Goal: Communication & Community: Answer question/provide support

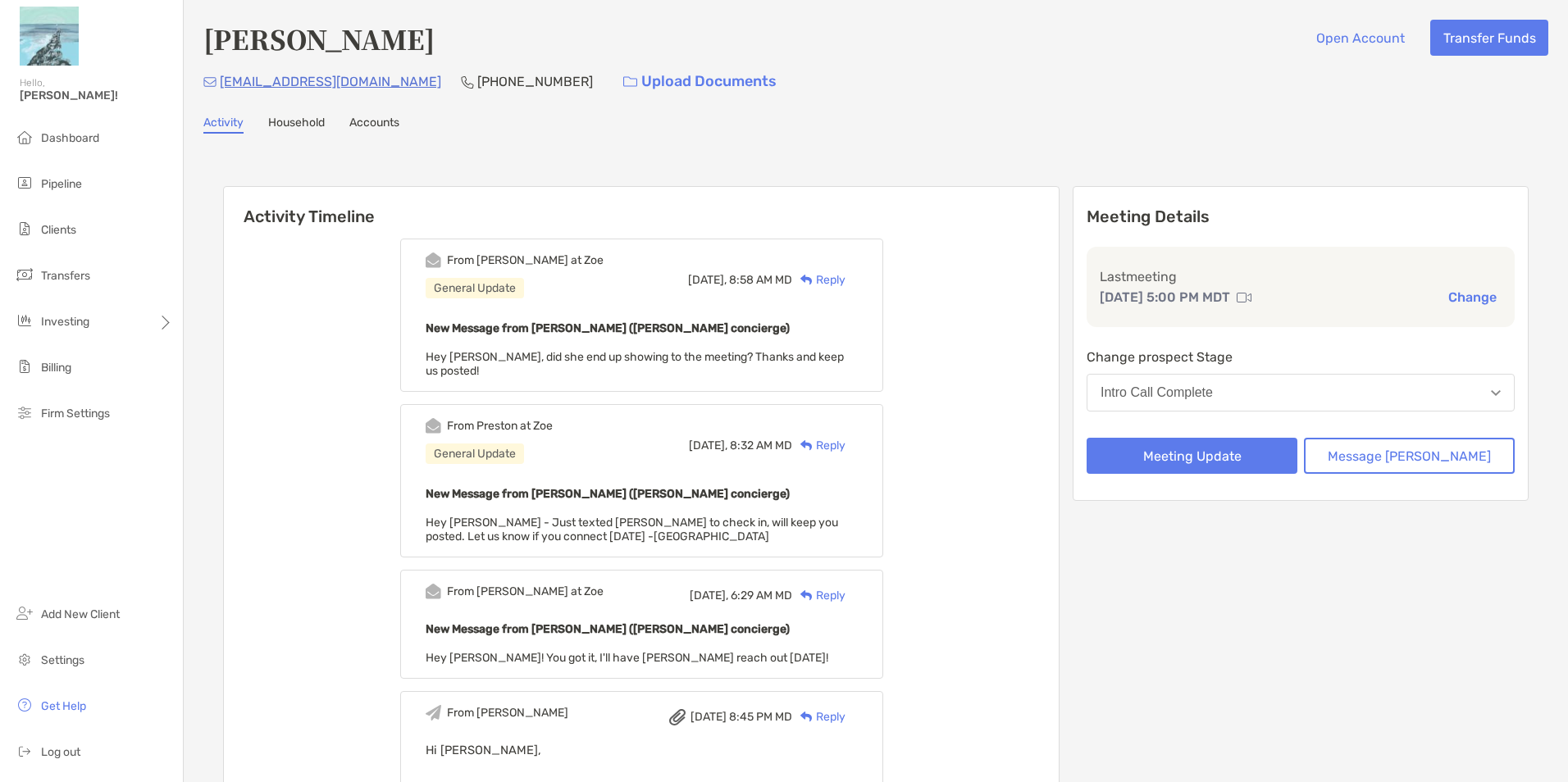
click at [842, 280] on div "Reply" at bounding box center [819, 279] width 54 height 17
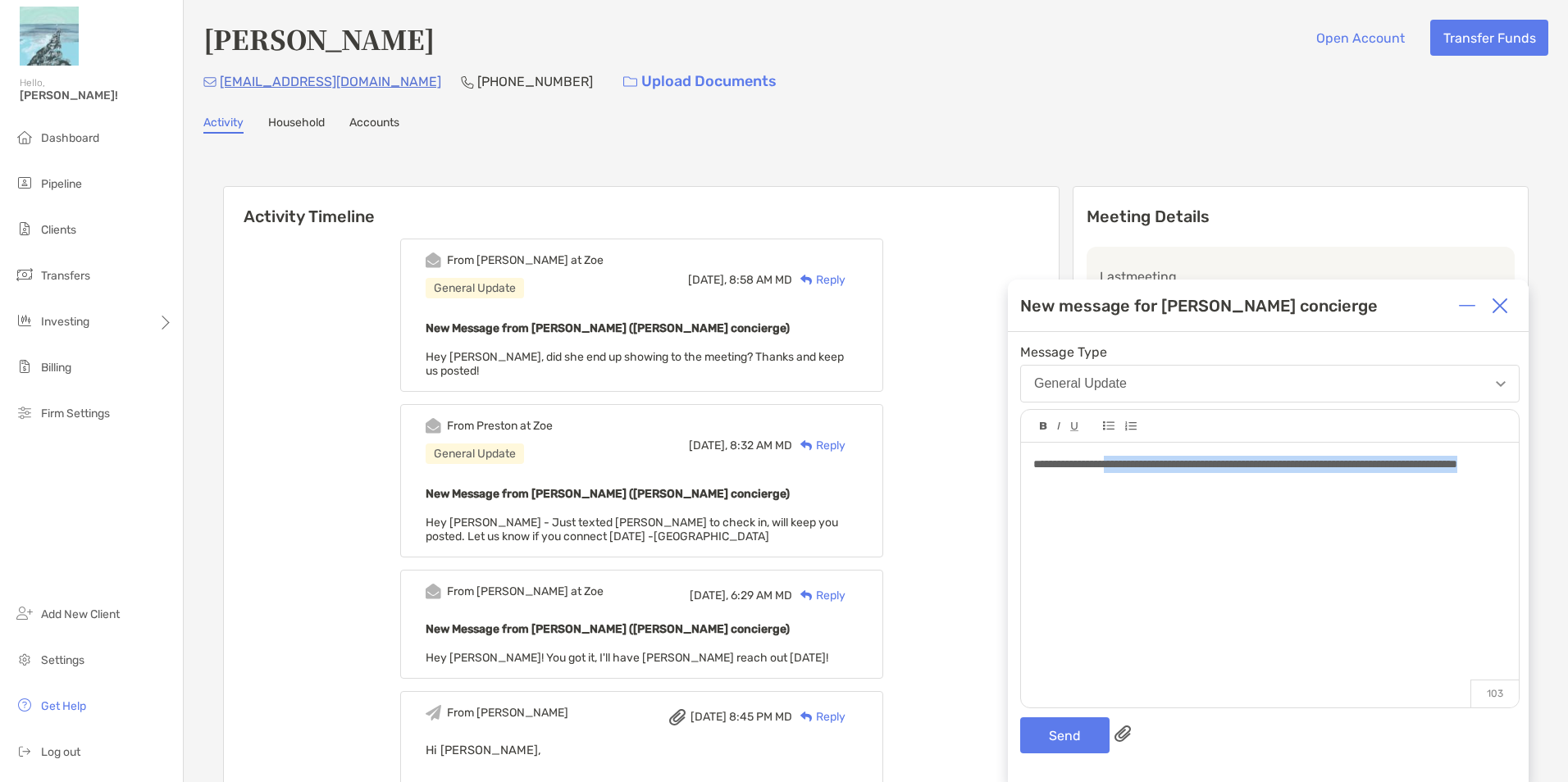
drag, startPoint x: 1119, startPoint y: 461, endPoint x: 1285, endPoint y: 543, distance: 185.1
click at [1285, 543] on div "**********" at bounding box center [1271, 566] width 498 height 248
click at [1379, 463] on div "**********" at bounding box center [1270, 464] width 472 height 17
click at [1037, 735] on button "Send" at bounding box center [1065, 735] width 90 height 36
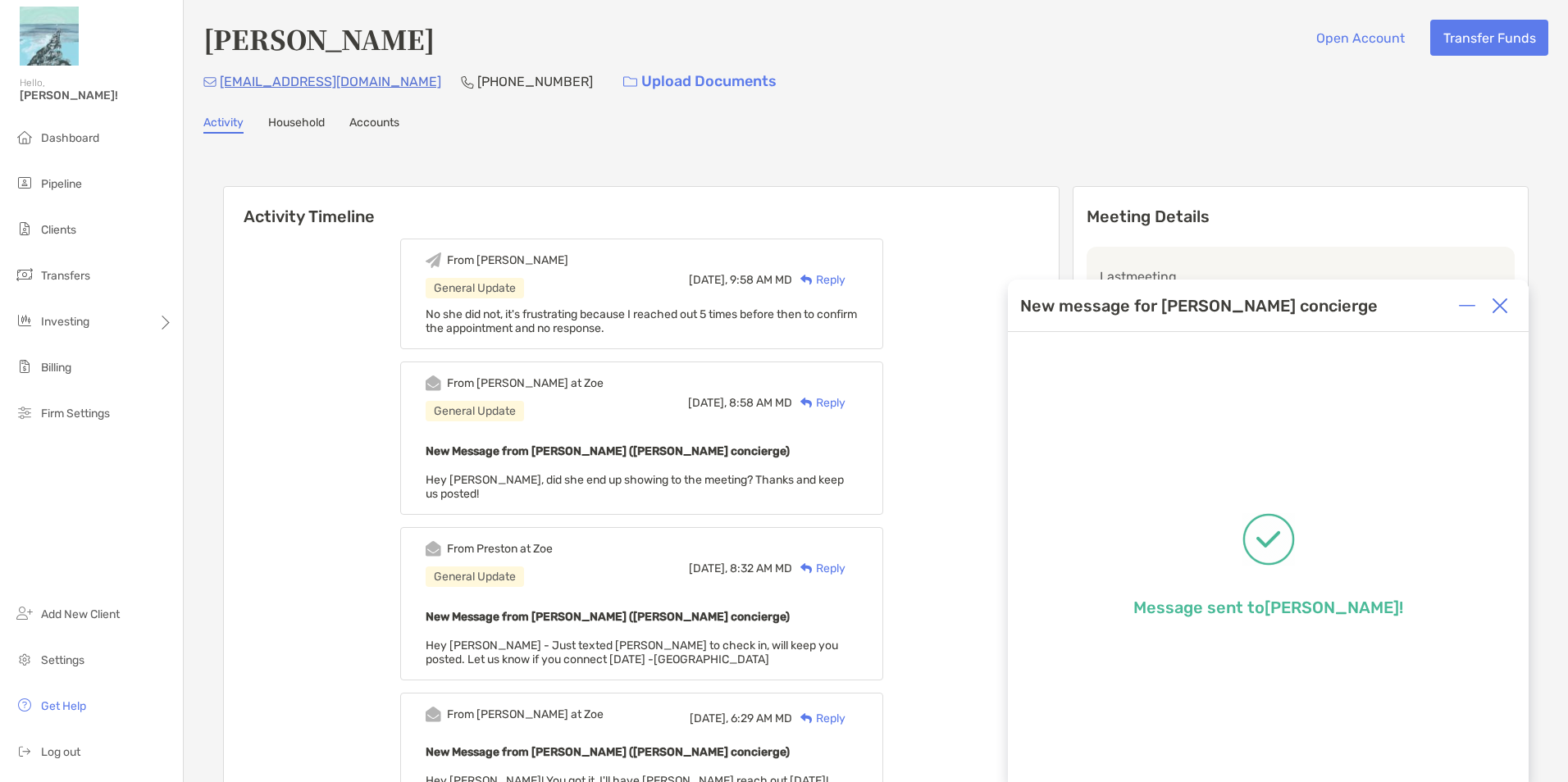
click at [1509, 300] on div at bounding box center [1500, 305] width 33 height 33
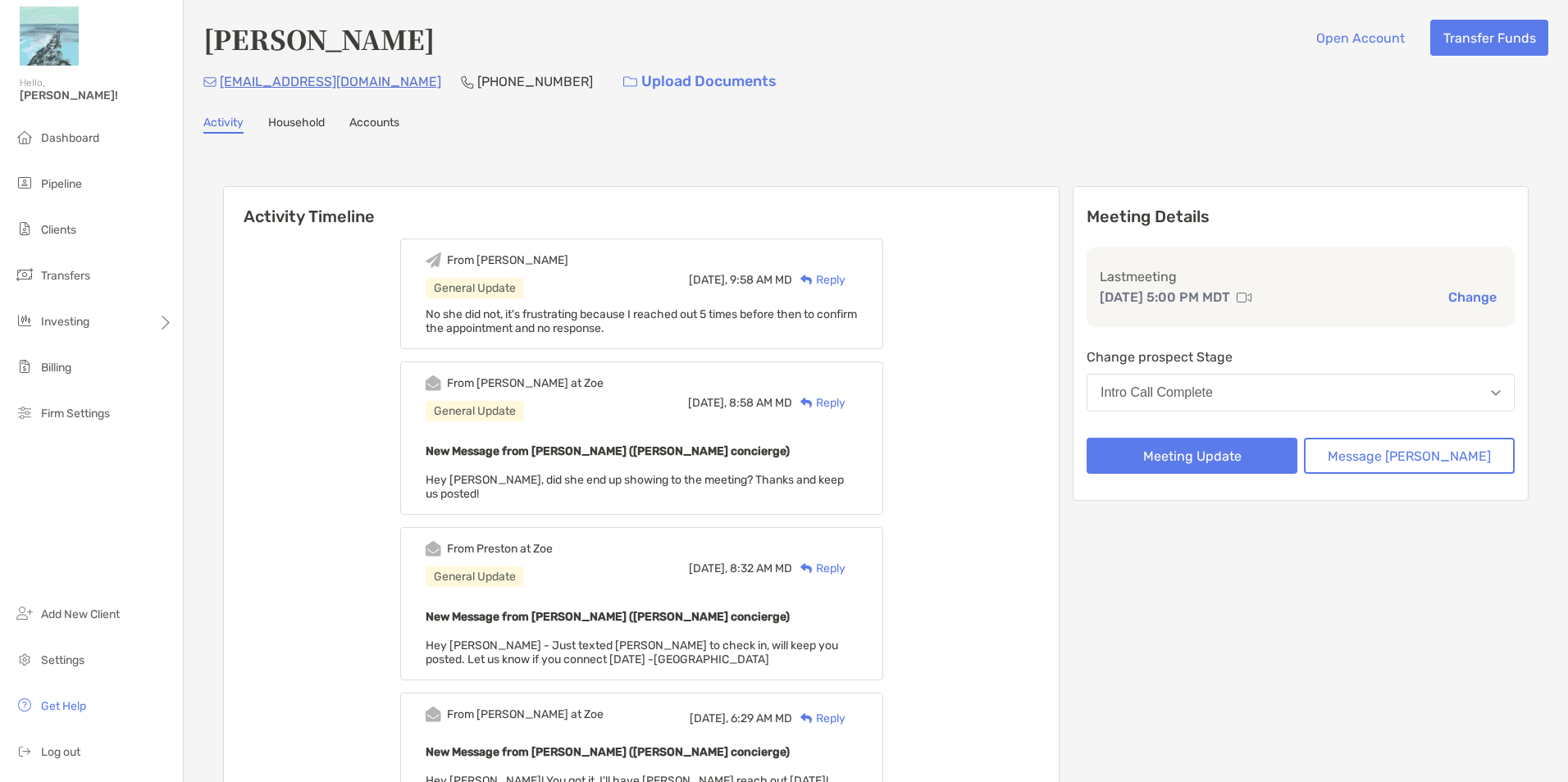
click at [1239, 400] on button "Intro Call Complete" at bounding box center [1301, 392] width 428 height 38
click at [1270, 452] on button "Meeting Update" at bounding box center [1192, 456] width 211 height 36
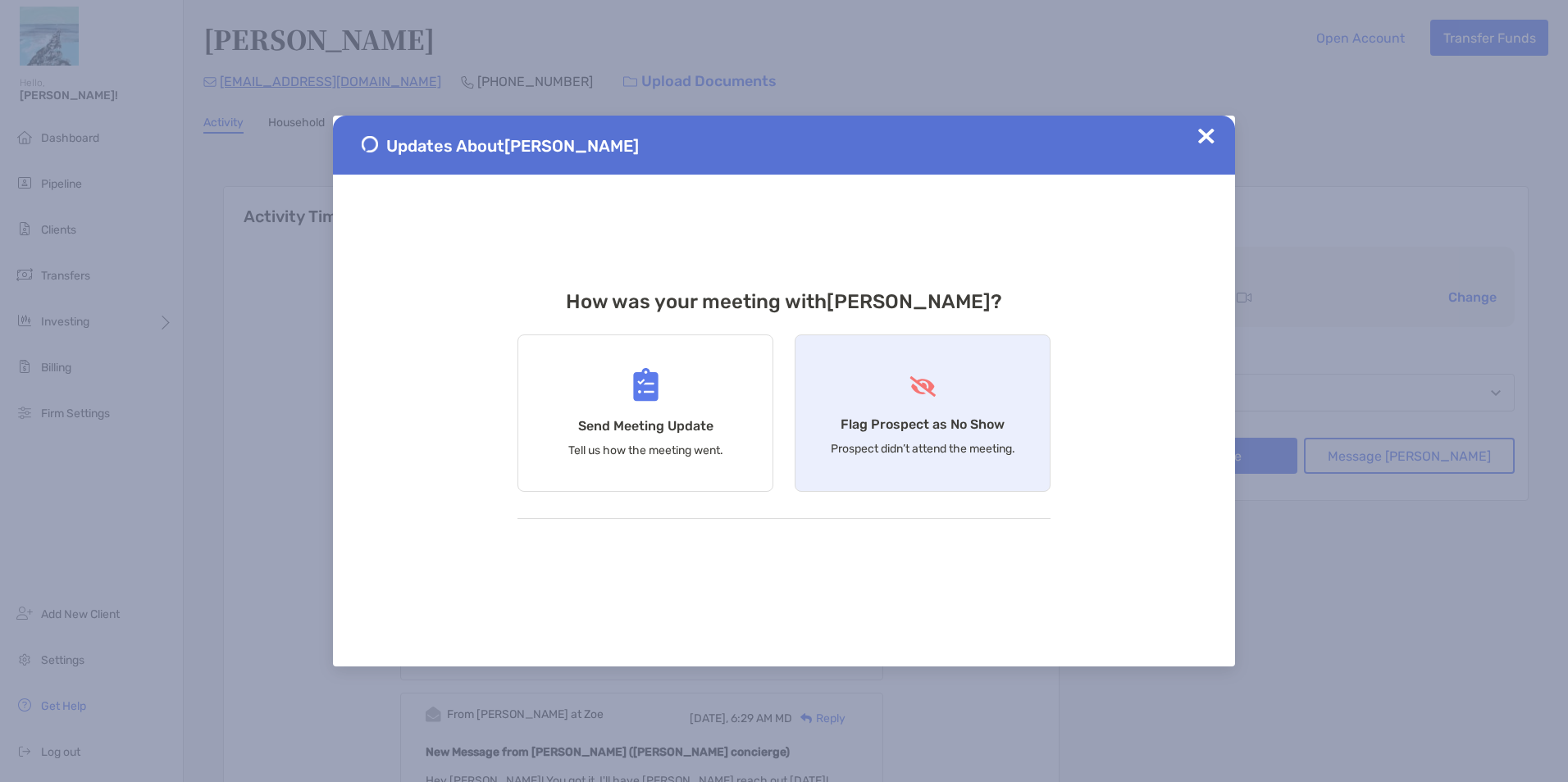
click at [960, 414] on div "Flag Prospect as No Show Prospect didn’t attend the meeting." at bounding box center [923, 414] width 256 height 158
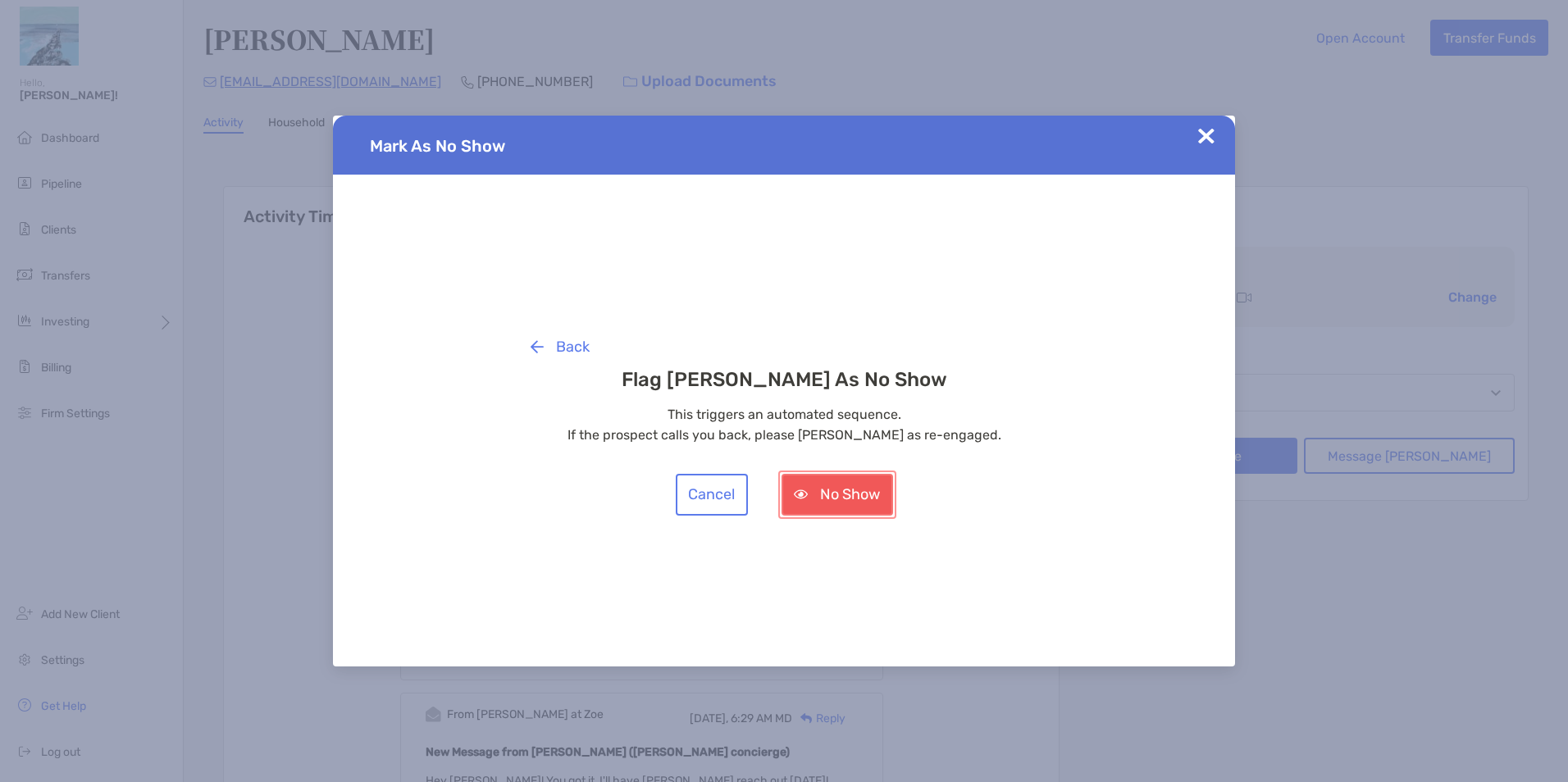
click at [808, 479] on button "No Show" at bounding box center [837, 494] width 112 height 42
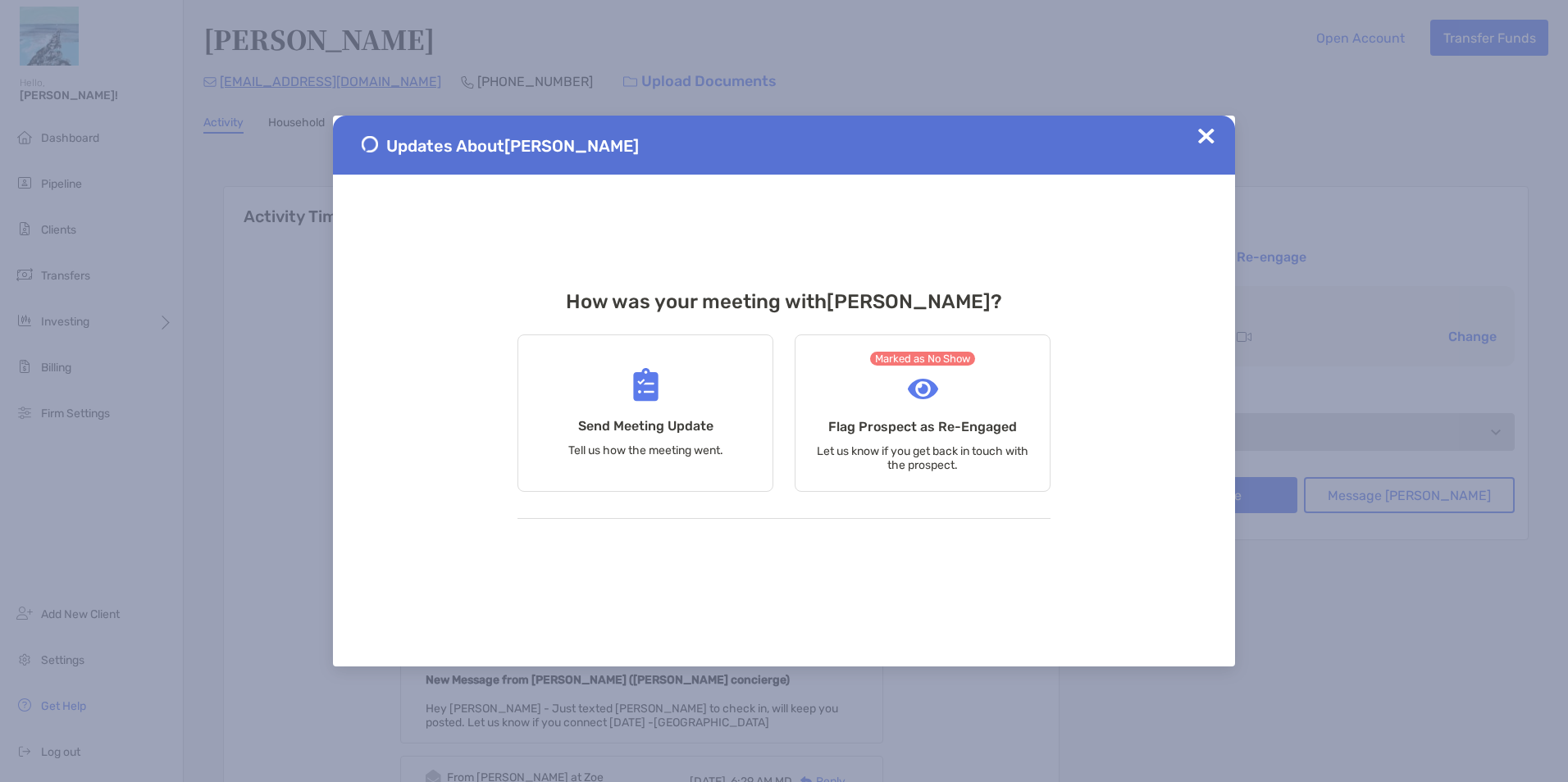
click at [1203, 125] on div "Updates About Rhonda Manter" at bounding box center [784, 145] width 902 height 59
click at [1206, 142] on img at bounding box center [1207, 136] width 16 height 16
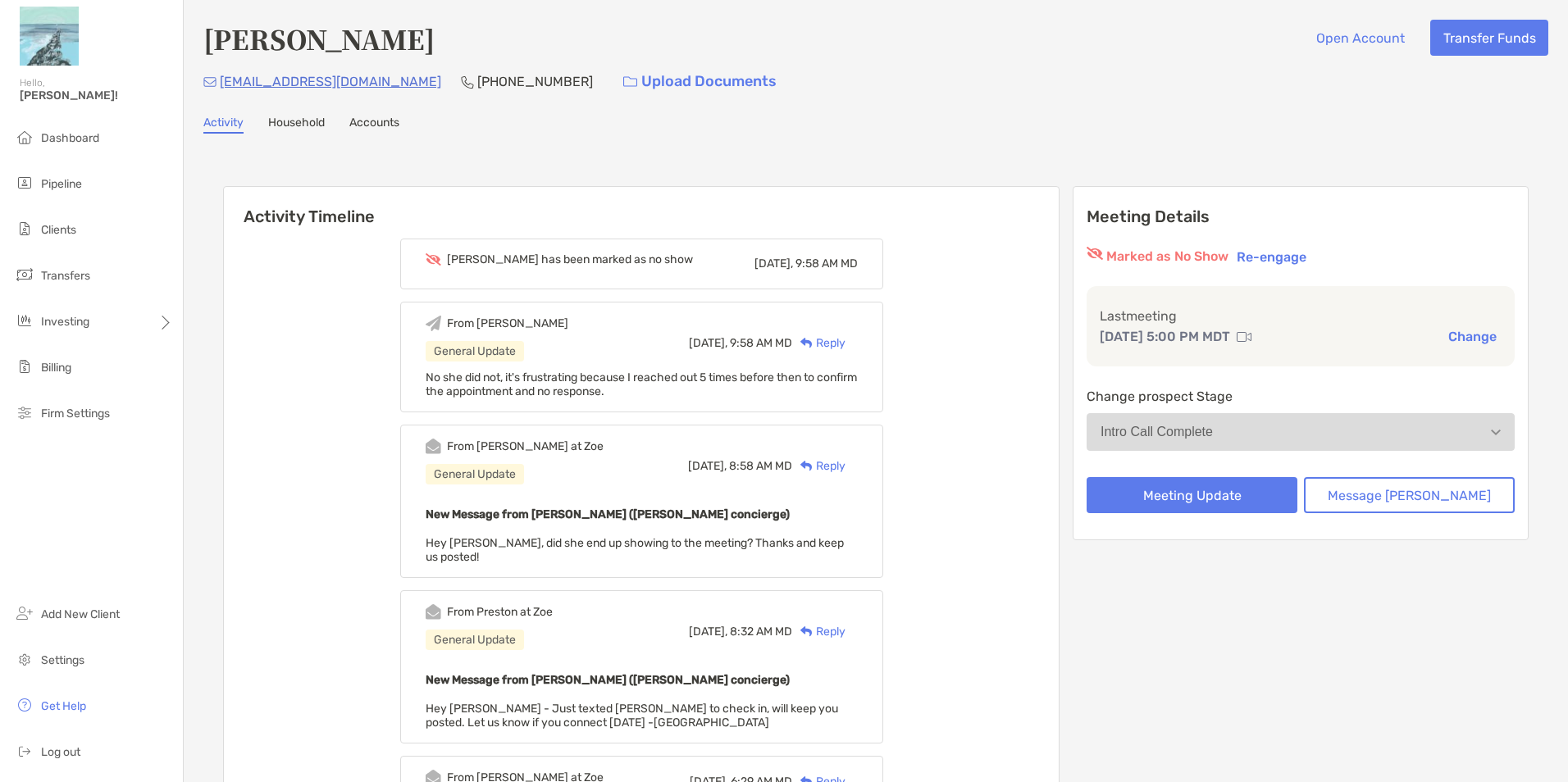
click at [846, 342] on div "Reply" at bounding box center [819, 343] width 54 height 17
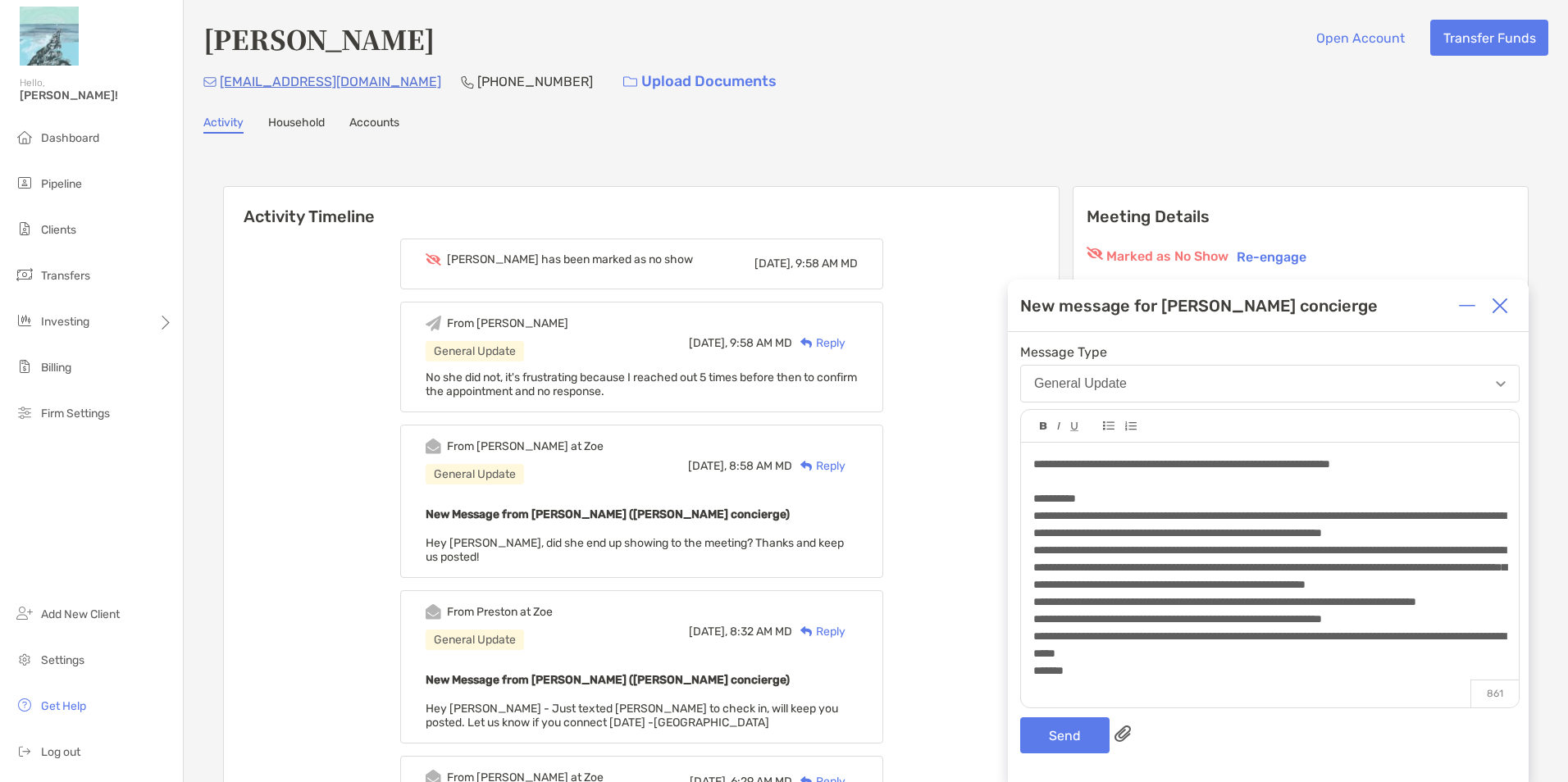
scroll to position [14, 0]
click at [1072, 739] on button "Send" at bounding box center [1065, 735] width 90 height 36
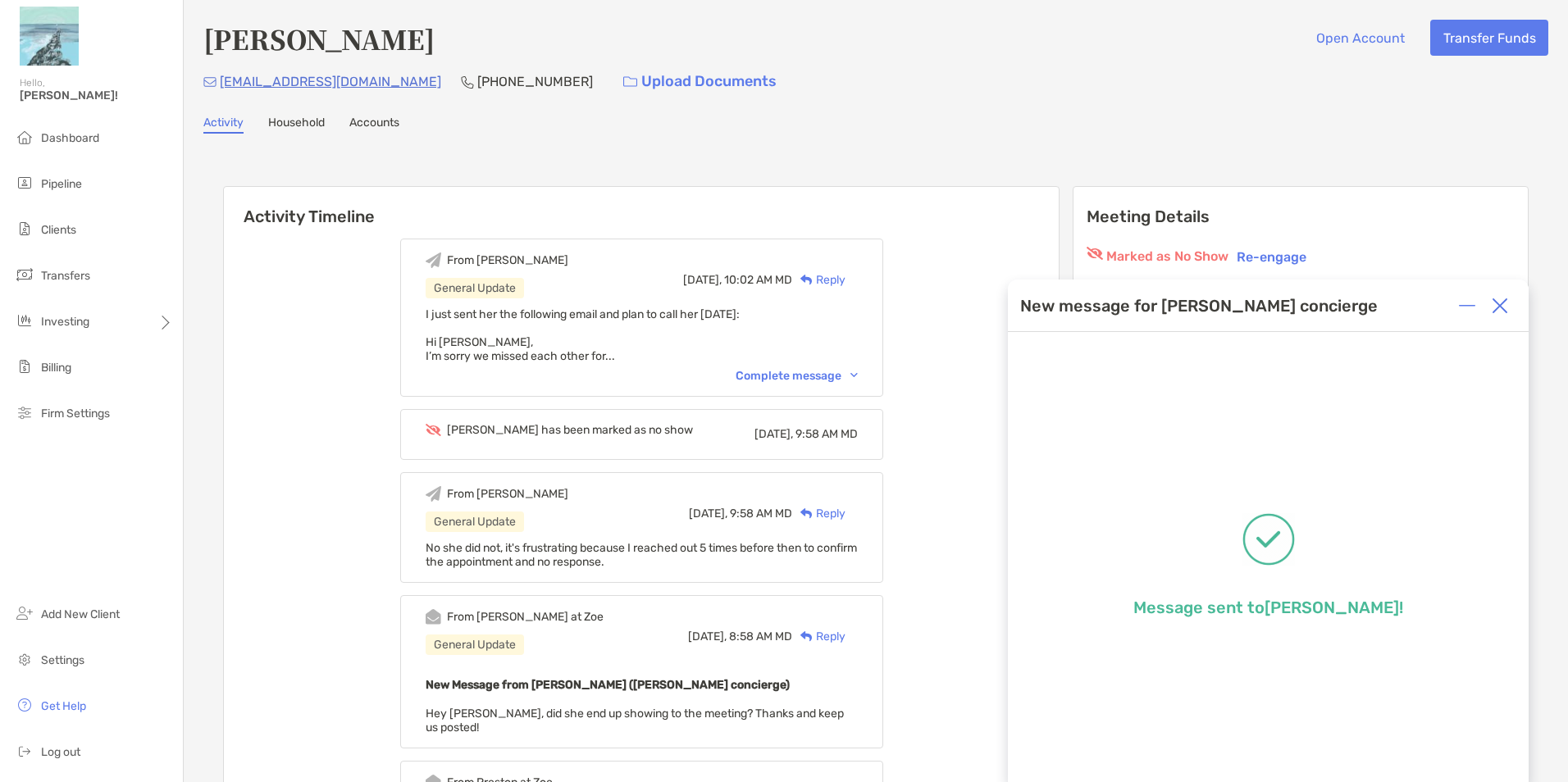
click at [1499, 300] on img at bounding box center [1500, 305] width 16 height 16
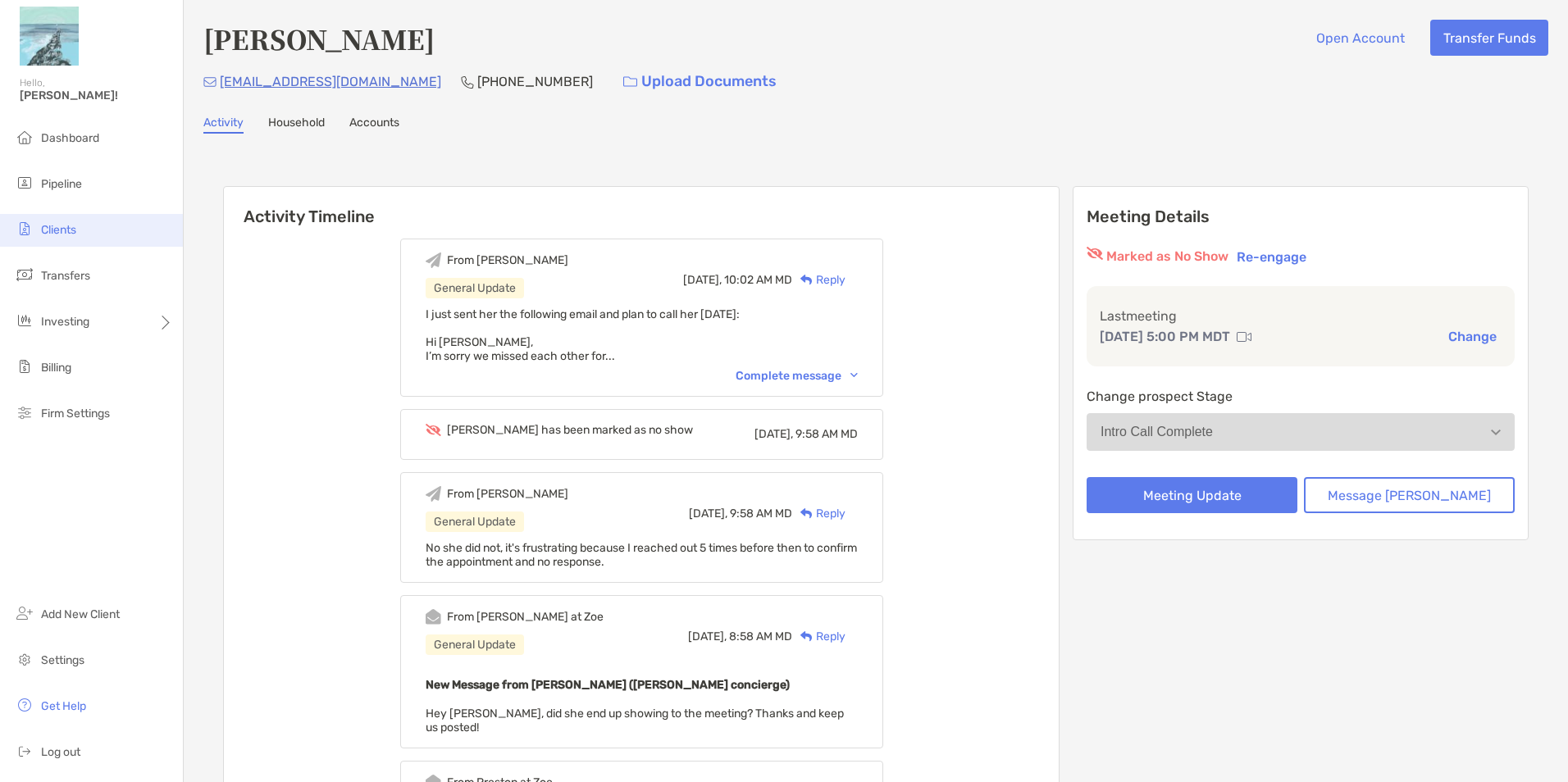
click at [68, 223] on span "Clients" at bounding box center [58, 230] width 35 height 14
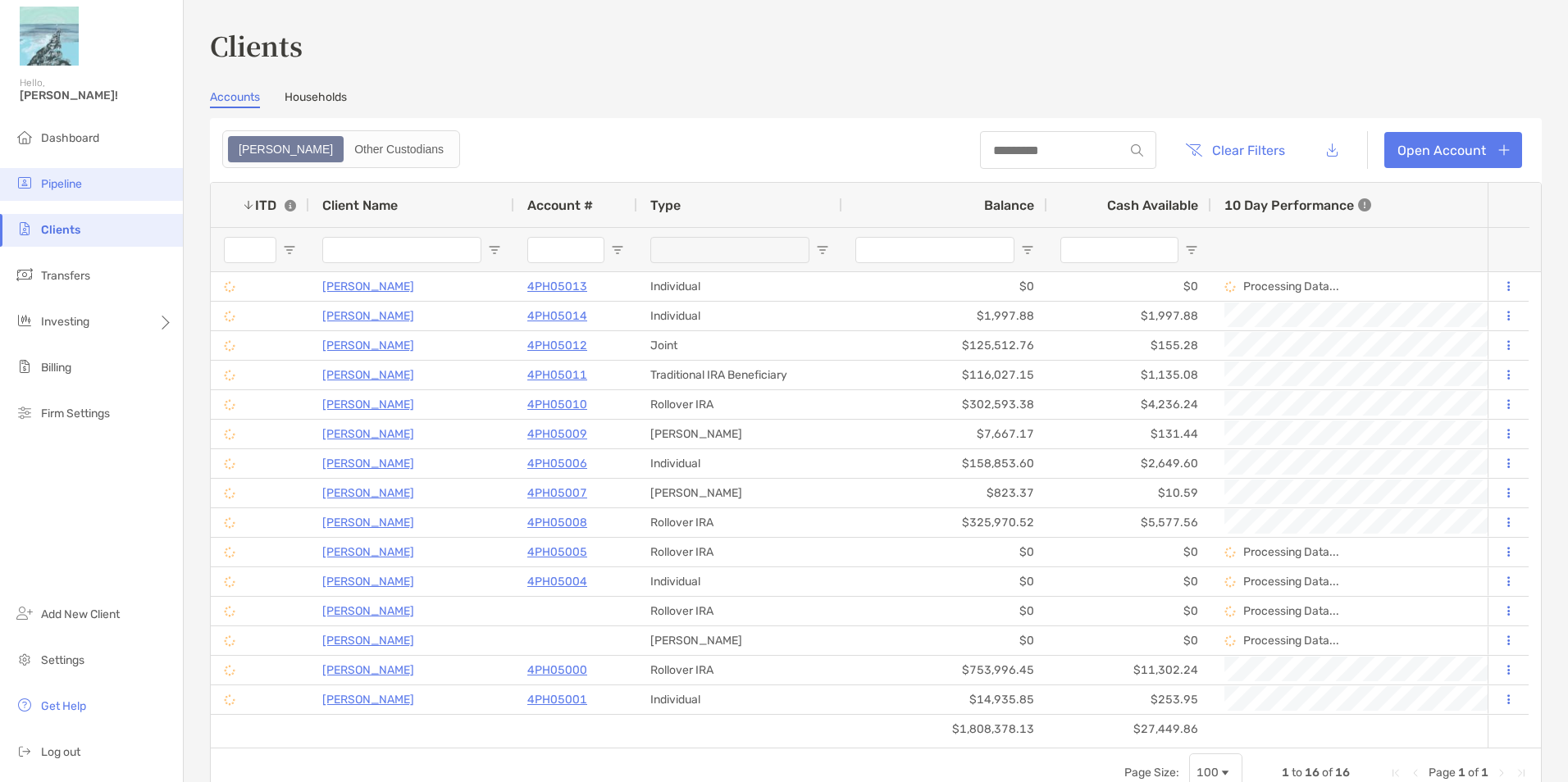
click at [42, 177] on span "Pipeline" at bounding box center [62, 185] width 41 height 14
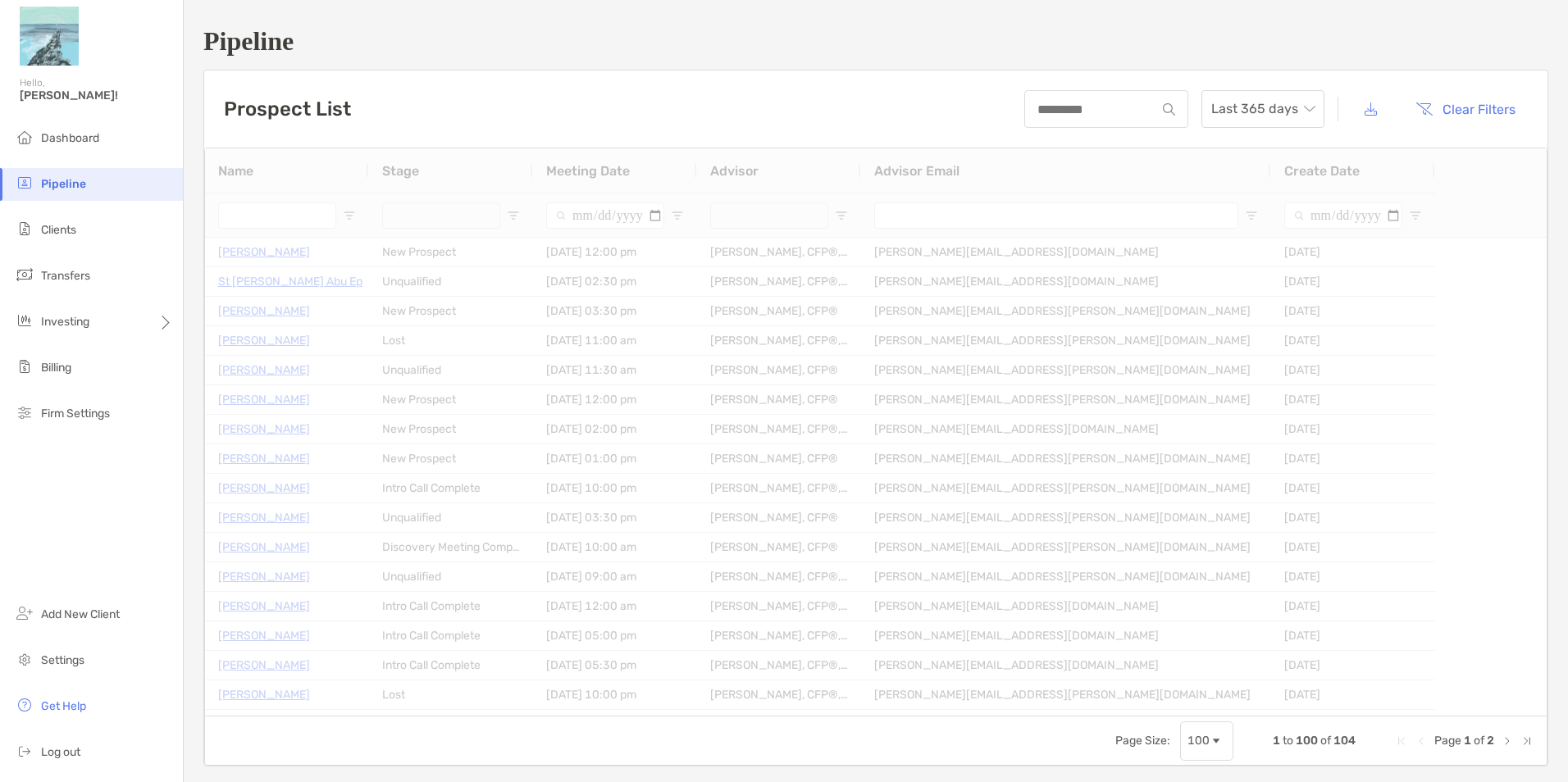
type input "**********"
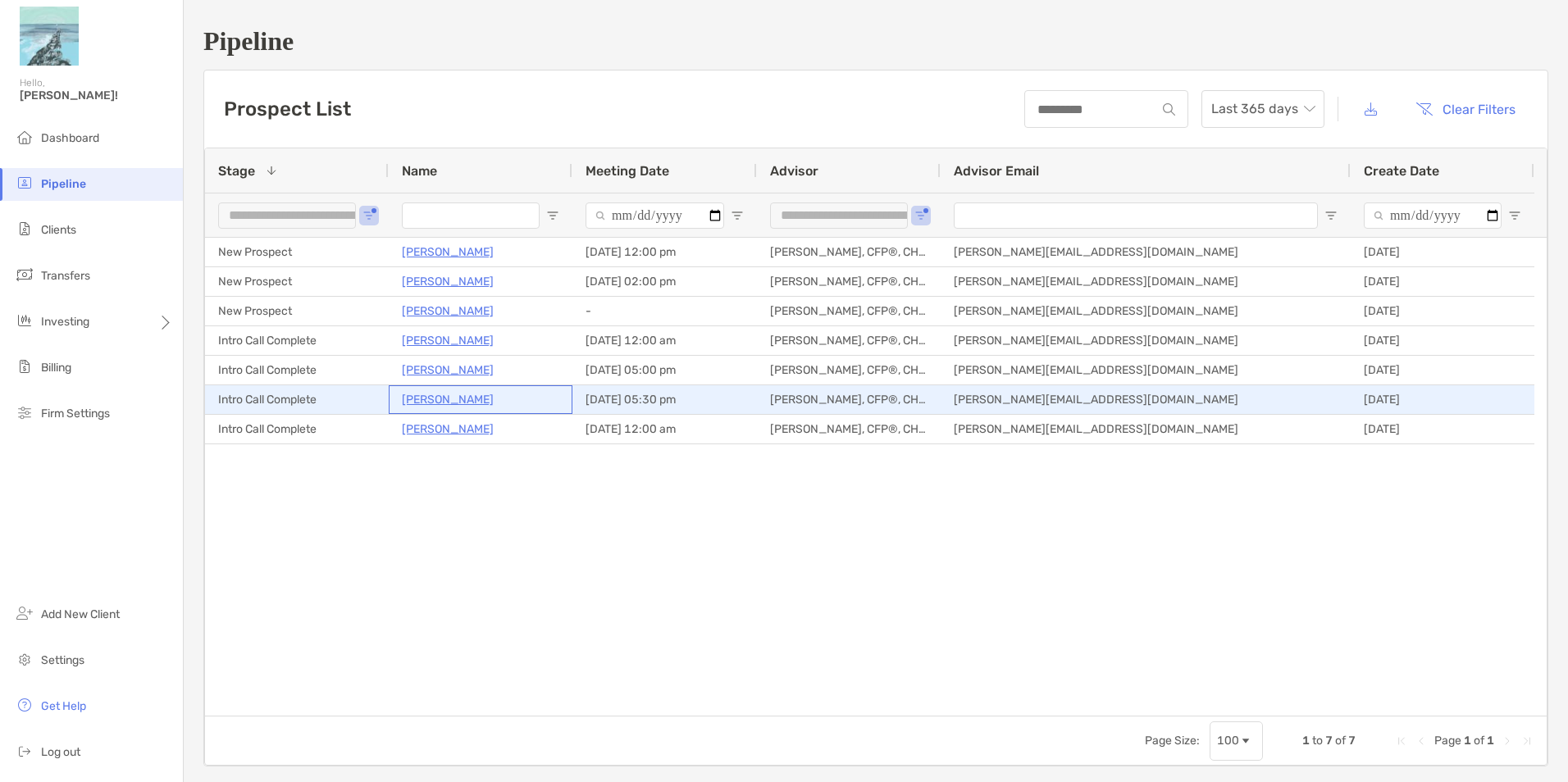
click at [468, 393] on p "Michelle Onibokun" at bounding box center [448, 400] width 92 height 21
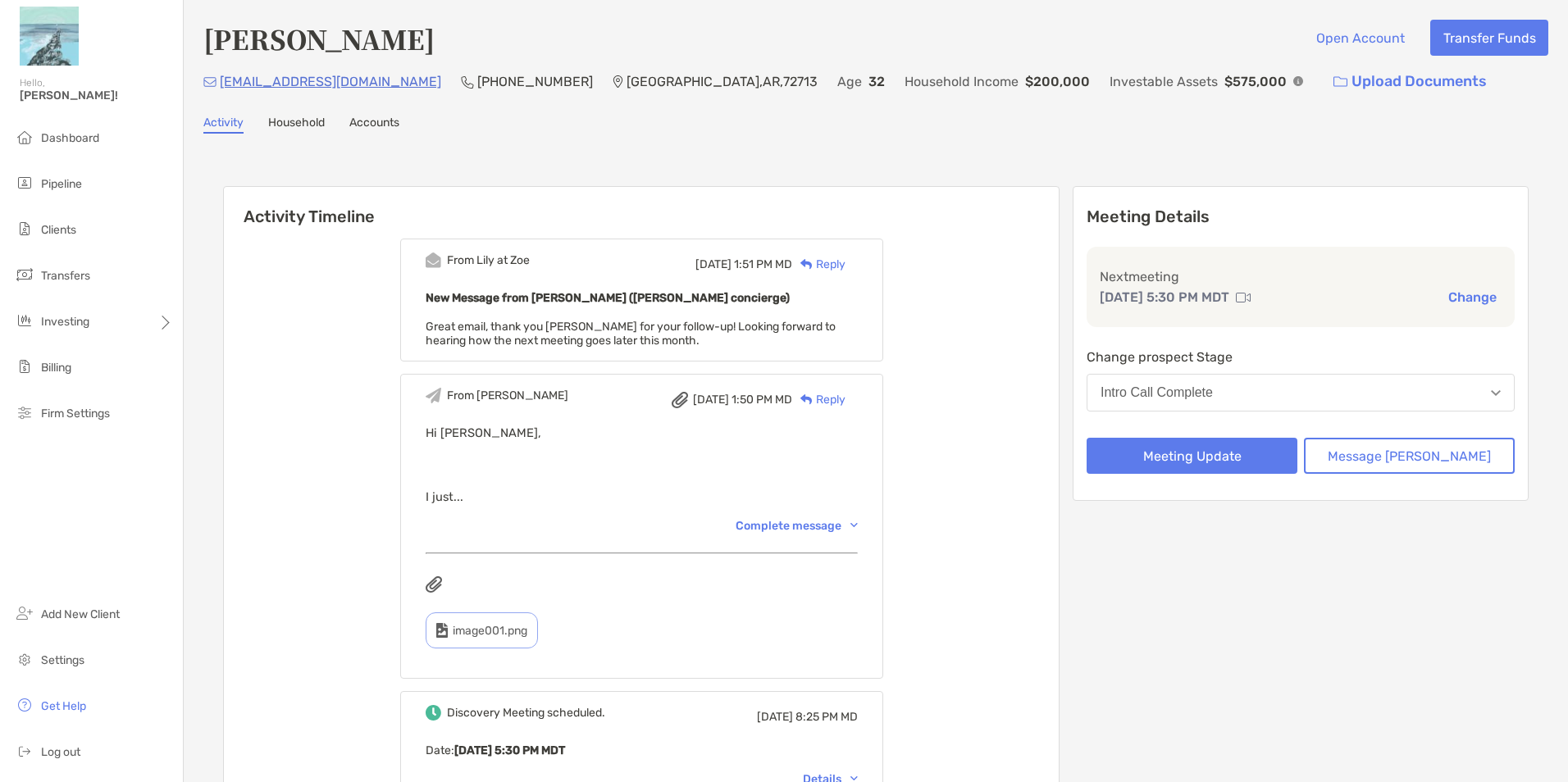
drag, startPoint x: 763, startPoint y: 285, endPoint x: 716, endPoint y: 289, distance: 47.2
click at [716, 289] on p "New Message from Lily Kraus (Zoe concierge)" at bounding box center [642, 297] width 432 height 21
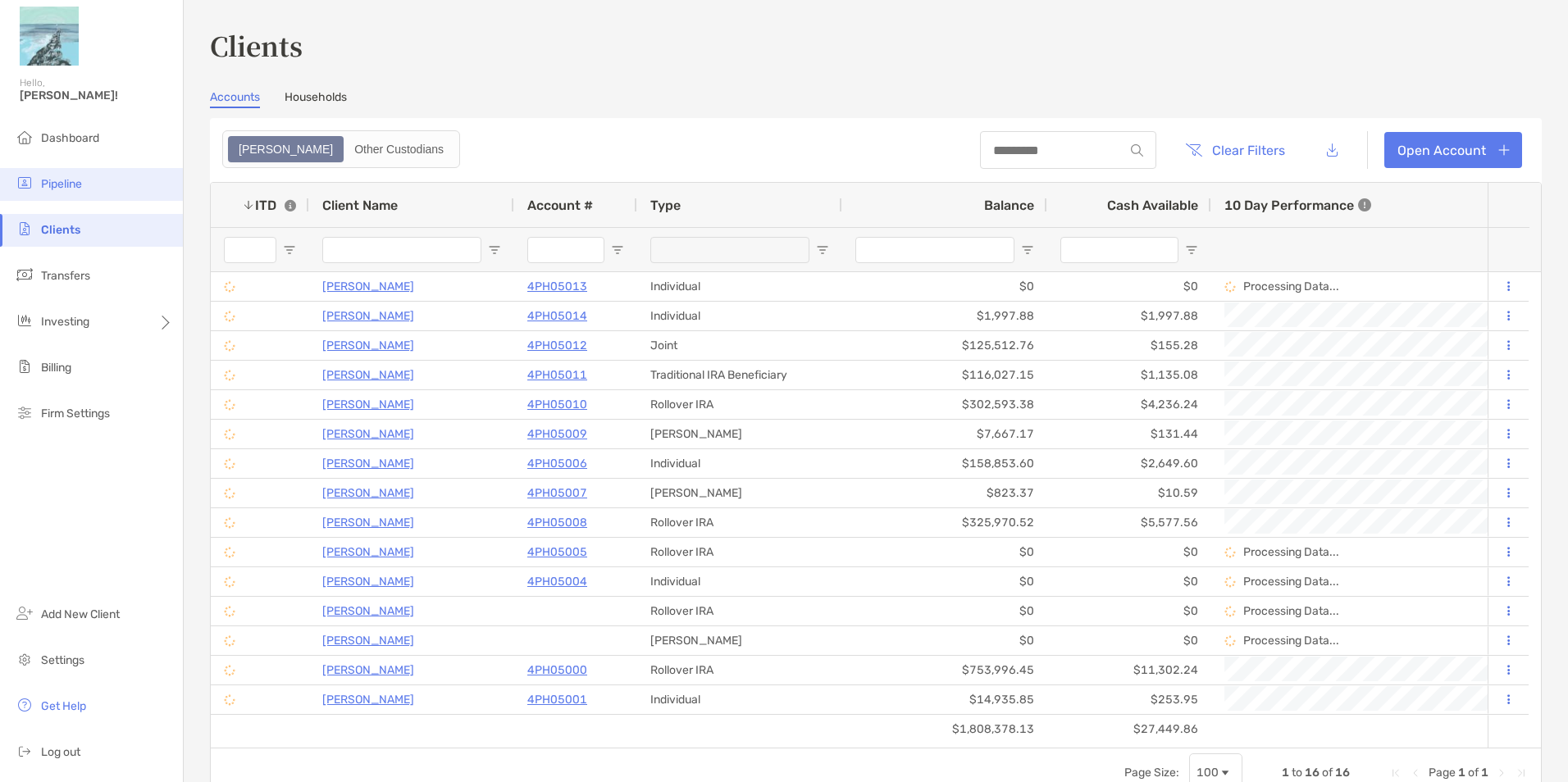
click at [68, 176] on li "Pipeline" at bounding box center [91, 185] width 183 height 33
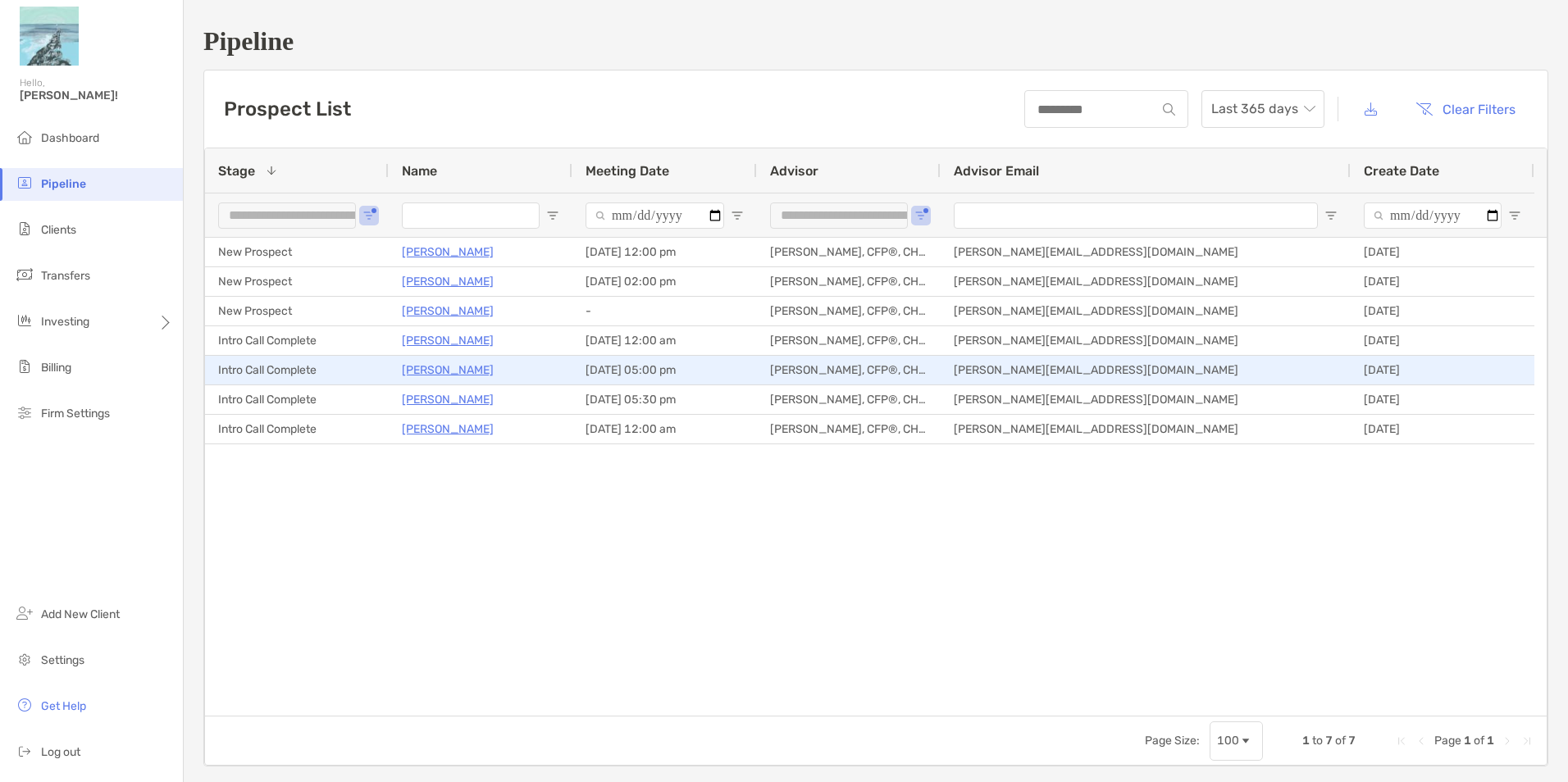
click at [432, 365] on p "[PERSON_NAME]" at bounding box center [448, 370] width 92 height 21
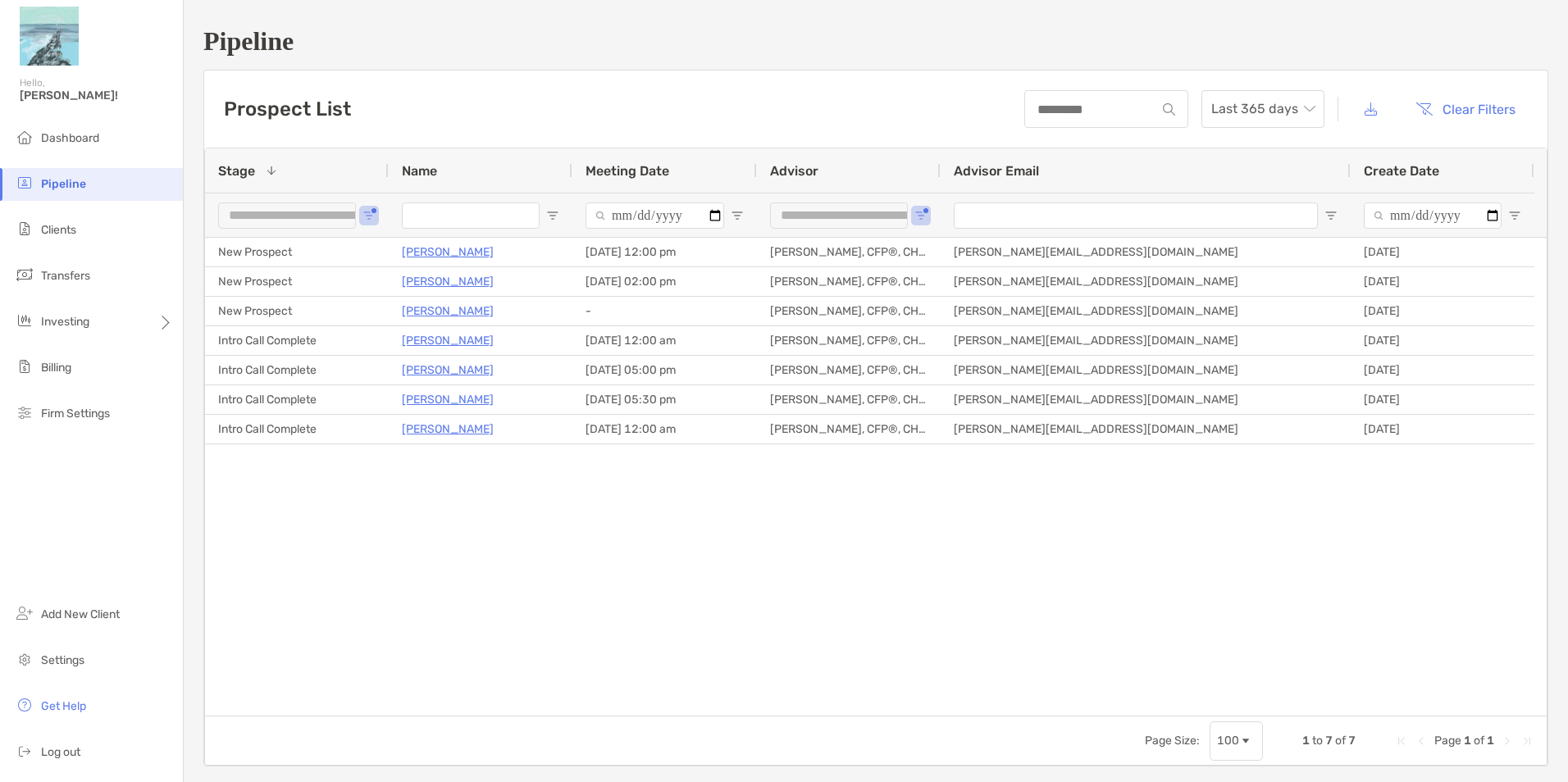
click at [702, 116] on div "Prospect List Last 365 days Clear Filters" at bounding box center [876, 109] width 1344 height 77
